Goal: Navigation & Orientation: Find specific page/section

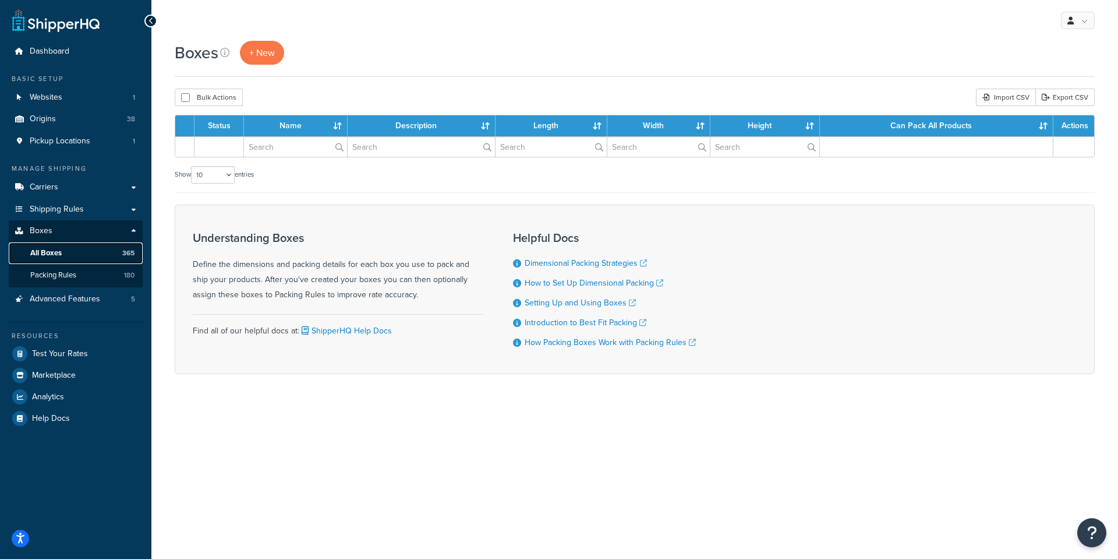
click at [64, 250] on link "All Boxes 365" at bounding box center [76, 253] width 134 height 22
